Goal: Book appointment/travel/reservation

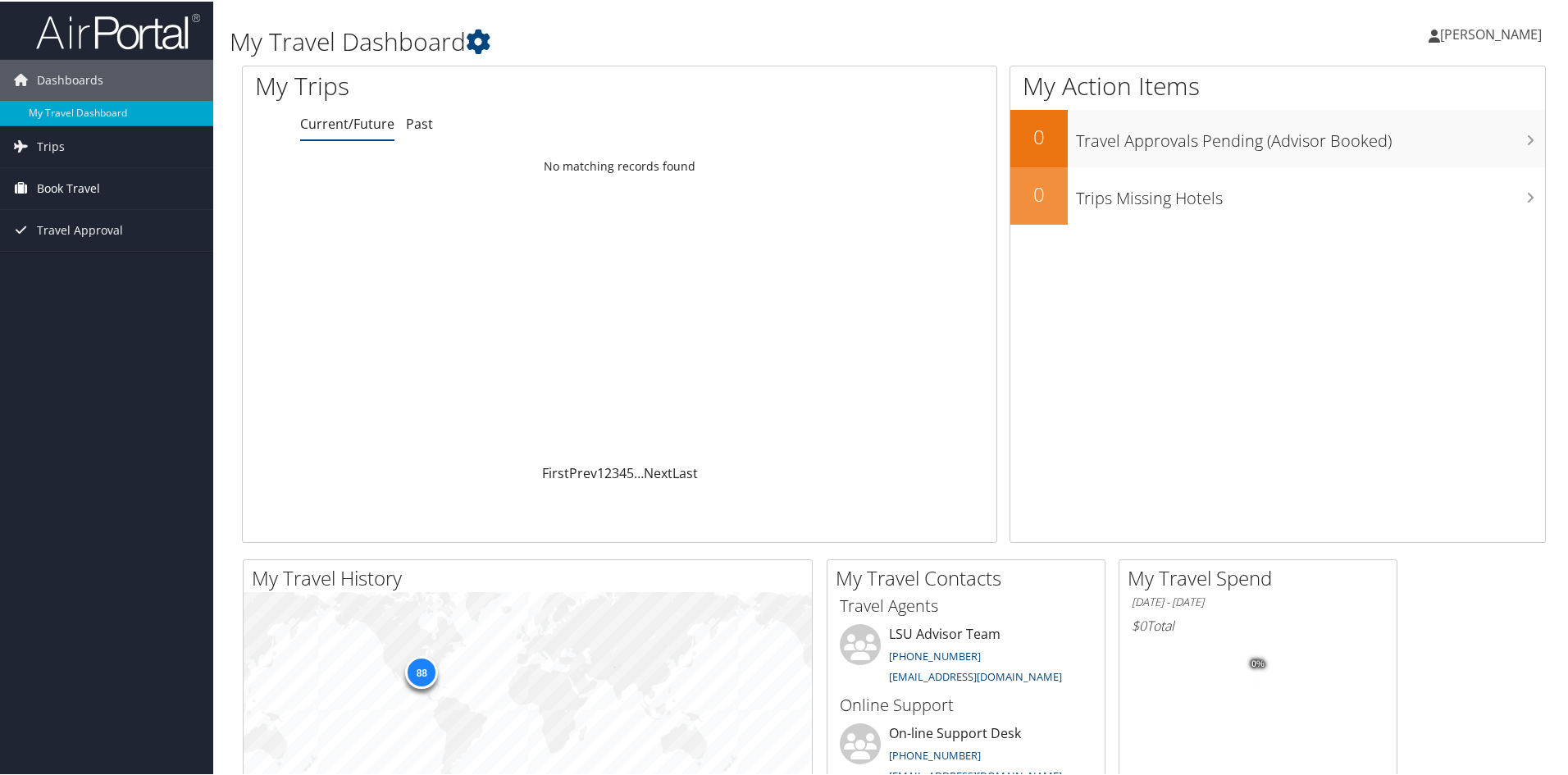
click at [57, 186] on span "Book Travel" at bounding box center [69, 187] width 63 height 41
click at [127, 243] on link "Book/Manage Online Trips" at bounding box center [107, 244] width 213 height 24
